Goal: Task Accomplishment & Management: Complete application form

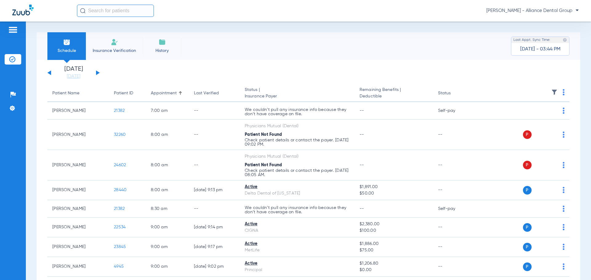
click at [115, 43] on img at bounding box center [114, 41] width 7 height 7
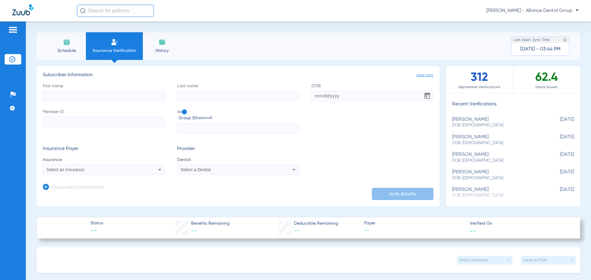
click at [109, 97] on input "First name" at bounding box center [104, 96] width 122 height 10
type input "[PERSON_NAME]"
type input "[DATE]"
click at [104, 169] on div "Select an Insurance" at bounding box center [92, 170] width 92 height 4
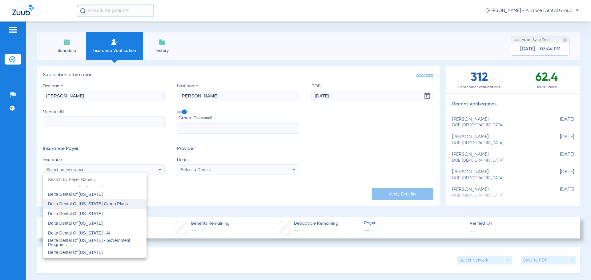
scroll to position [1262, 0]
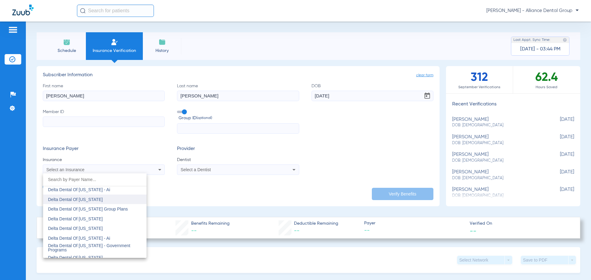
click at [119, 203] on mat-option "Delta Dental Of [US_STATE]" at bounding box center [94, 200] width 103 height 10
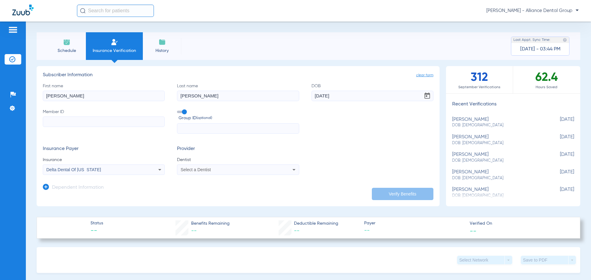
click at [292, 170] on icon at bounding box center [293, 170] width 3 height 2
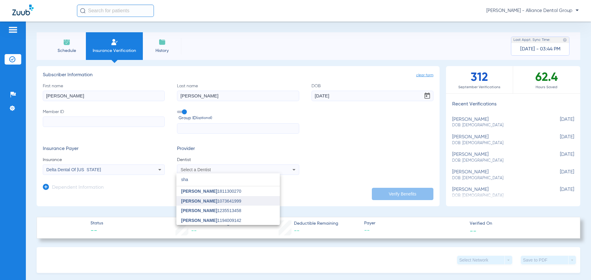
type input "sha"
click at [244, 200] on mat-option "[PERSON_NAME] 1073641999" at bounding box center [227, 201] width 103 height 10
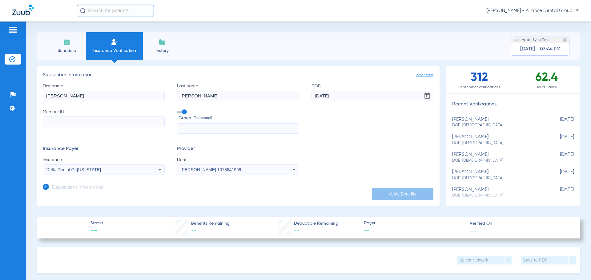
click at [280, 170] on div "[PERSON_NAME] 1073641999" at bounding box center [237, 169] width 121 height 7
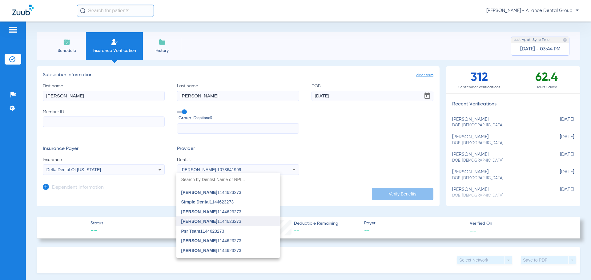
scroll to position [150, 0]
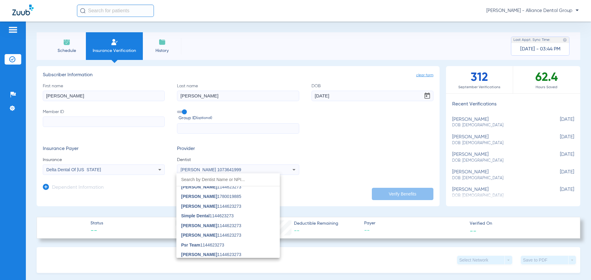
drag, startPoint x: 242, startPoint y: 170, endPoint x: 203, endPoint y: 179, distance: 39.4
click at [145, 159] on div at bounding box center [295, 140] width 591 height 280
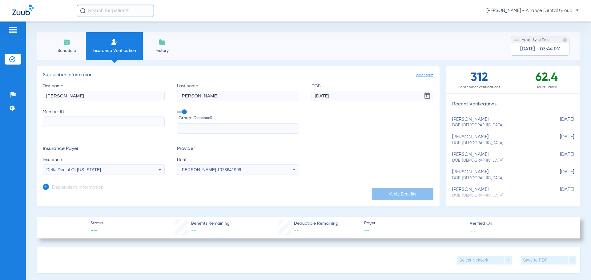
click at [225, 171] on span "[PERSON_NAME] 1073641999" at bounding box center [211, 169] width 61 height 5
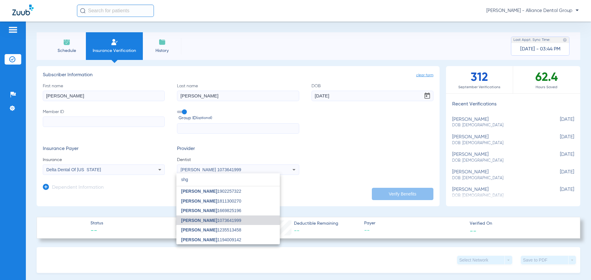
scroll to position [0, 0]
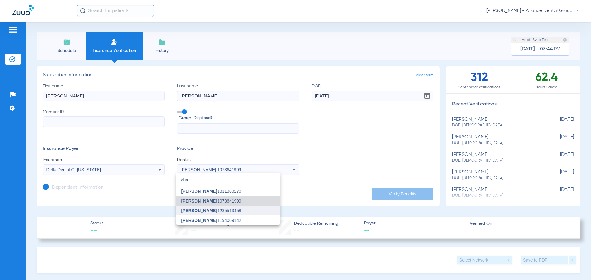
type input "sha"
click at [223, 212] on span "[PERSON_NAME] 1235513458" at bounding box center [211, 211] width 60 height 4
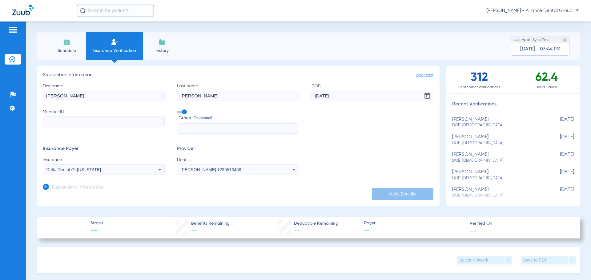
click at [79, 122] on input "Member ID" at bounding box center [104, 122] width 122 height 10
paste input "880378292"
type input "880378292"
click at [408, 193] on button "Verify Benefits" at bounding box center [403, 194] width 62 height 12
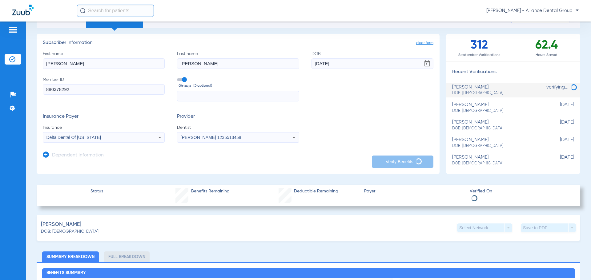
scroll to position [92, 0]
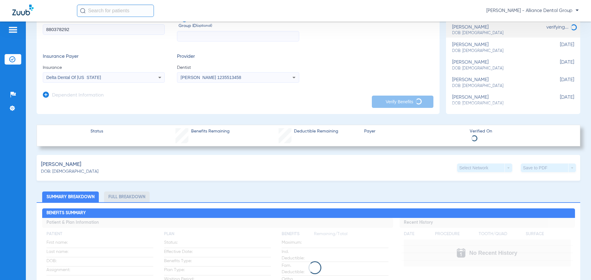
click at [158, 75] on icon at bounding box center [159, 77] width 7 height 7
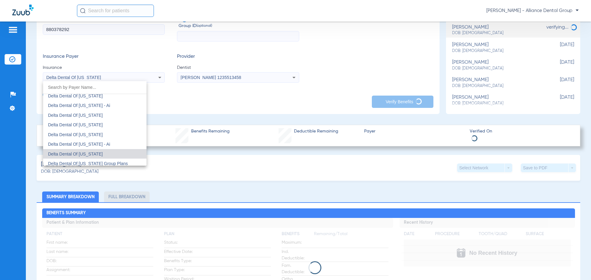
scroll to position [1221, 0]
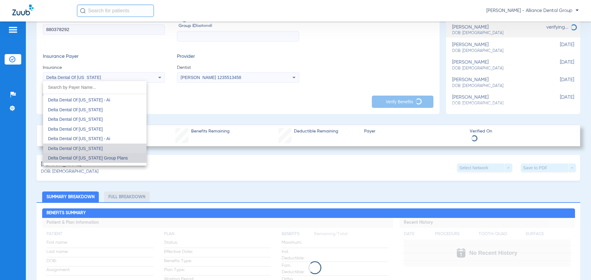
click at [122, 158] on mat-option "Delta Dental Of [US_STATE] Group Plans" at bounding box center [94, 158] width 103 height 10
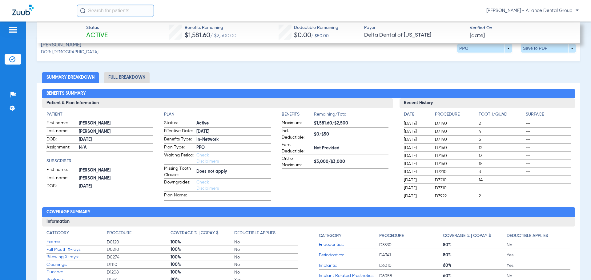
scroll to position [216, 0]
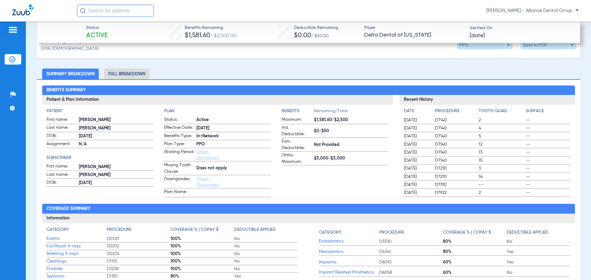
click at [133, 69] on li "Full Breakdown" at bounding box center [127, 74] width 46 height 11
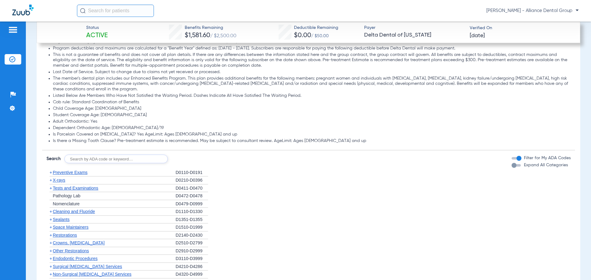
scroll to position [651, 0]
